Goal: Communication & Community: Answer question/provide support

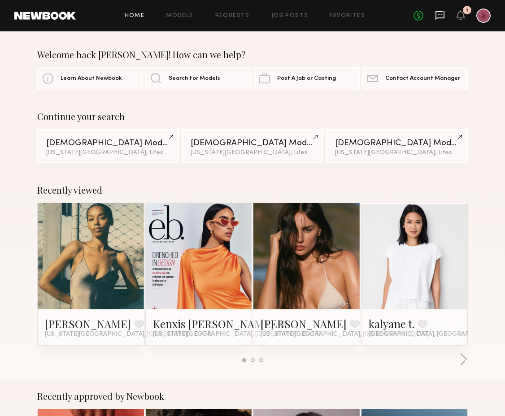
click at [439, 14] on icon at bounding box center [440, 14] width 4 height 1
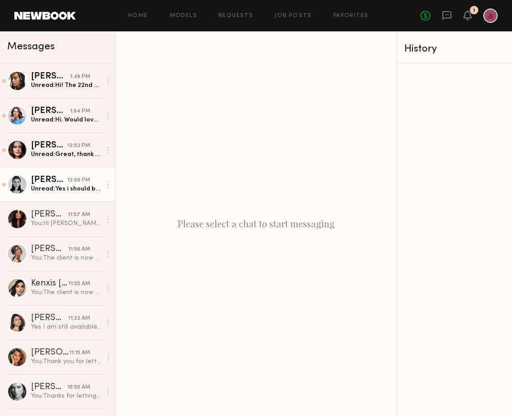
click at [57, 185] on div "Unread: Yes i should be !" at bounding box center [66, 189] width 70 height 9
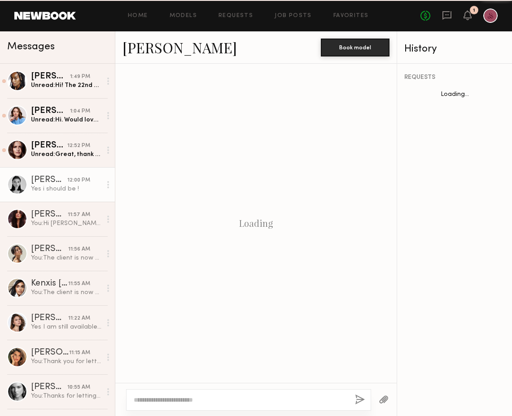
scroll to position [432, 0]
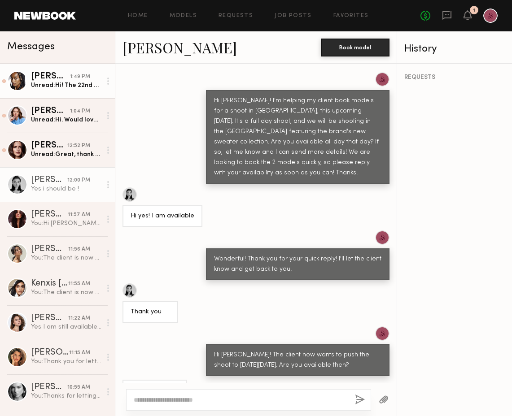
click at [68, 92] on link "Paige G. 1:49 PM Unread: Hi! The 22nd would actually be perfect. I’ve been book…" at bounding box center [57, 81] width 115 height 35
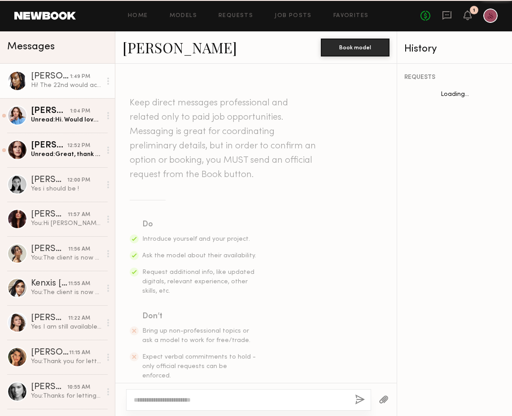
scroll to position [379, 0]
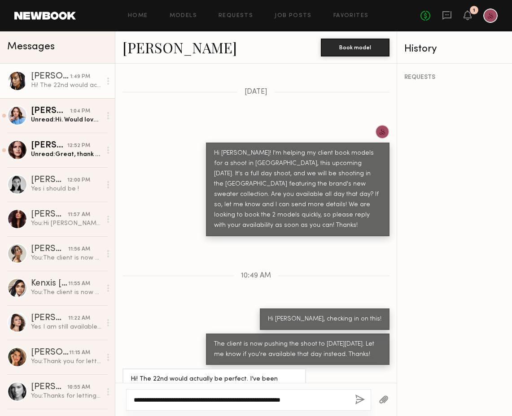
type textarea "**********"
click at [361, 403] on button "button" at bounding box center [360, 400] width 10 height 11
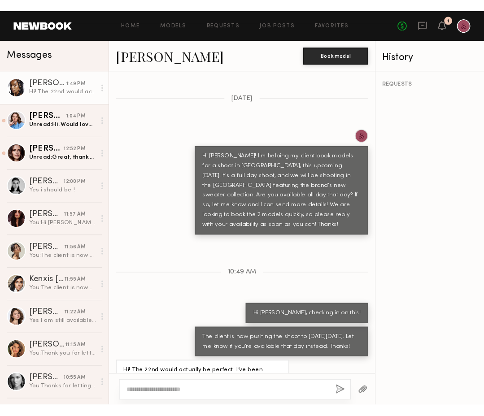
scroll to position [500, 0]
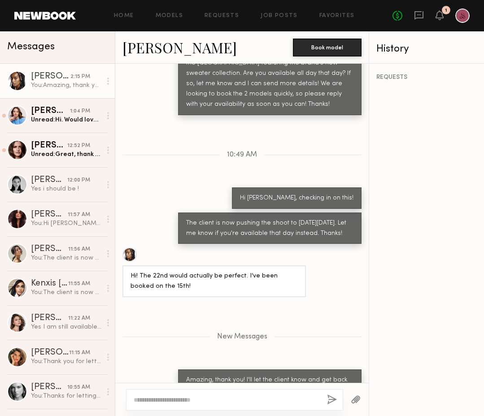
click at [161, 51] on link "Paige G." at bounding box center [179, 47] width 114 height 19
click at [54, 178] on div "Rachel F." at bounding box center [49, 180] width 36 height 9
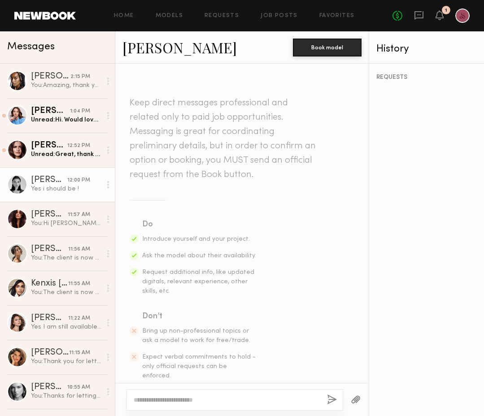
scroll to position [432, 0]
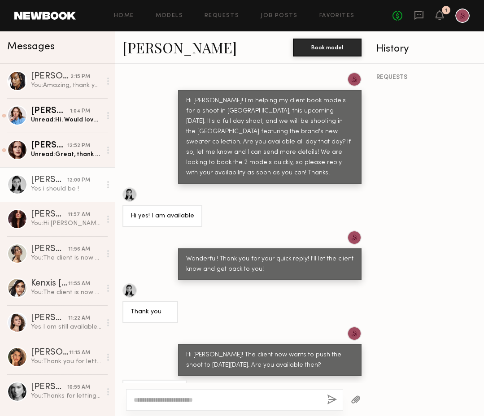
click at [161, 49] on link "Rachel F." at bounding box center [179, 47] width 114 height 19
click at [227, 390] on div at bounding box center [234, 400] width 217 height 22
click at [219, 399] on textarea at bounding box center [227, 400] width 186 height 9
type textarea "*"
click at [52, 129] on link "Dina K. 1:04 PM Unread: Hi. Would love to but it’s bridal week and I’m booked a…" at bounding box center [57, 115] width 115 height 35
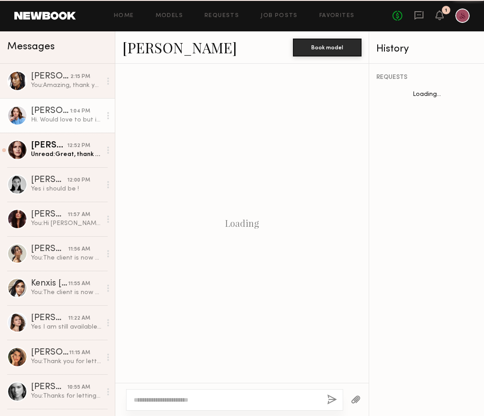
scroll to position [252, 0]
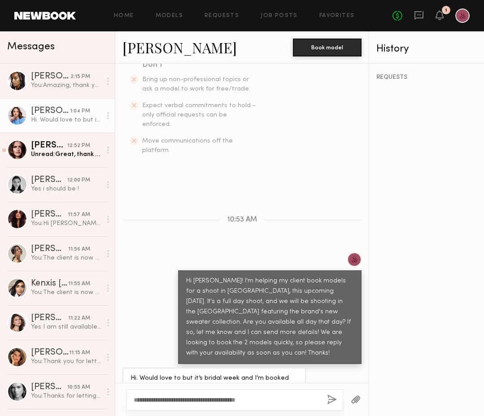
type textarea "**********"
click at [332, 396] on button "button" at bounding box center [332, 400] width 10 height 11
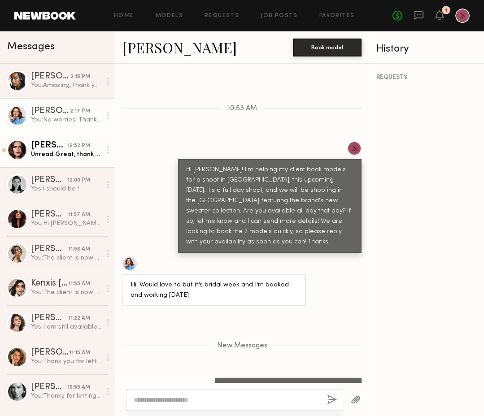
click at [68, 149] on div "12:52 PM" at bounding box center [78, 146] width 23 height 9
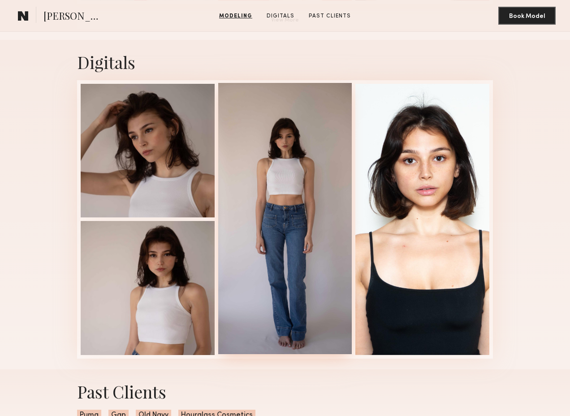
scroll to position [800, 0]
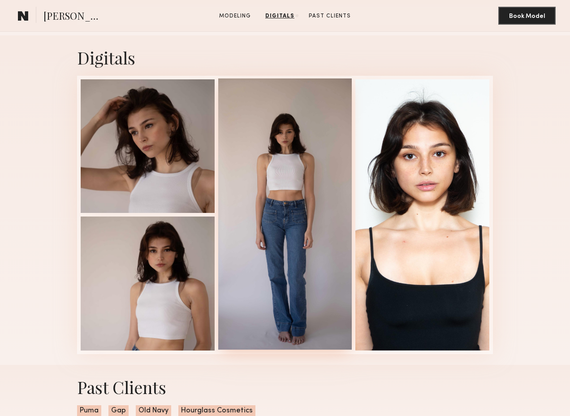
click at [339, 227] on div at bounding box center [285, 213] width 134 height 271
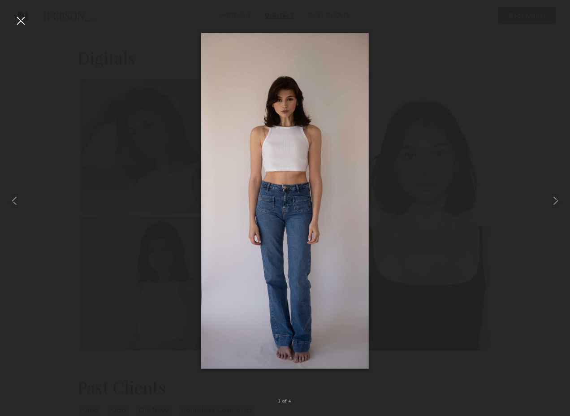
click at [440, 80] on div at bounding box center [285, 200] width 570 height 373
click at [558, 196] on common-icon at bounding box center [556, 201] width 14 height 14
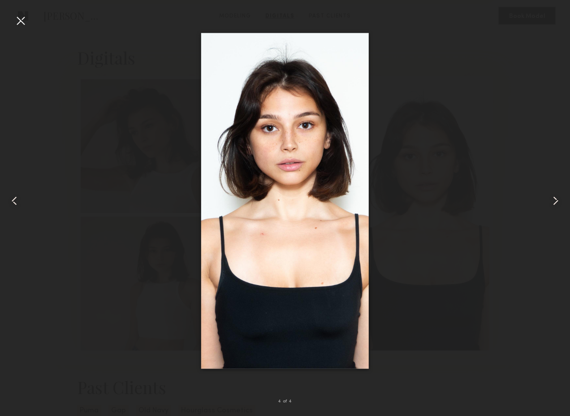
click at [20, 17] on div at bounding box center [20, 20] width 14 height 14
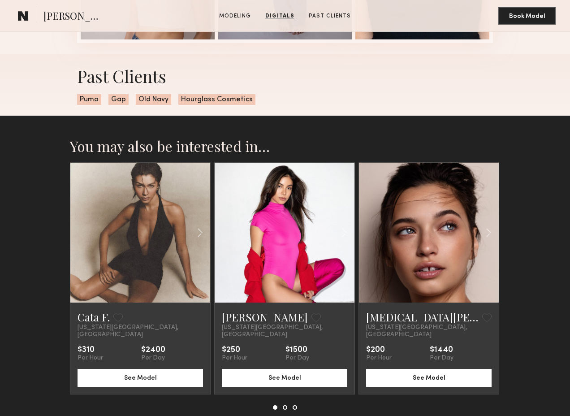
scroll to position [1112, 0]
